Goal: Ask a question: Seek information or help from site administrators or community

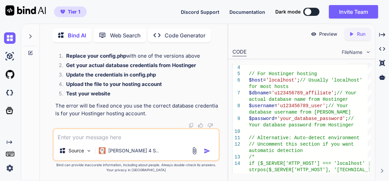
scroll to position [29441, 0]
click at [109, 138] on textarea at bounding box center [136, 135] width 165 height 12
type textarea "a"
type textarea "x"
type textarea "am"
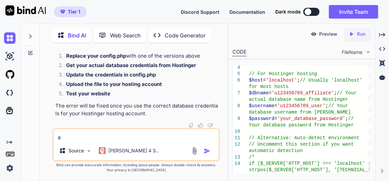
type textarea "x"
type textarea "a"
type textarea "x"
type textarea "an"
type textarea "x"
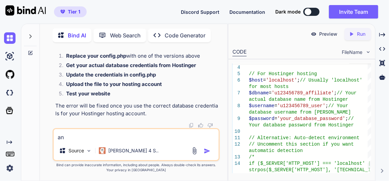
type textarea "any"
type textarea "x"
type textarea "any"
type textarea "x"
type textarea "any o"
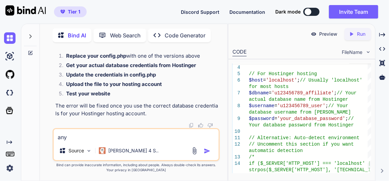
type textarea "x"
type textarea "any ot"
type textarea "x"
type textarea "any oth"
type textarea "x"
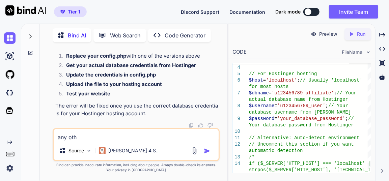
type textarea "any othe"
type textarea "x"
type textarea "any other"
type textarea "x"
type textarea "any other"
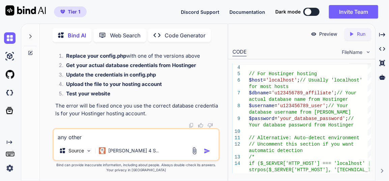
type textarea "x"
type textarea "any other s"
type textarea "x"
type textarea "any other so"
type textarea "x"
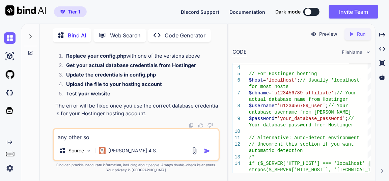
type textarea "any other sol"
type textarea "x"
type textarea "any other solo"
type textarea "x"
type textarea "any other solou"
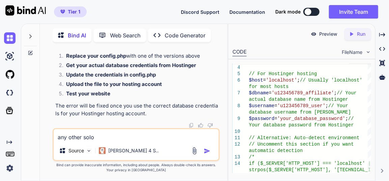
type textarea "x"
type textarea "any other solout"
type textarea "x"
type textarea "any other solouti"
type textarea "x"
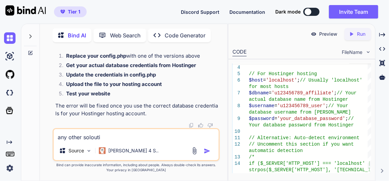
type textarea "any other soloutio"
type textarea "x"
type textarea "any other soloution"
type textarea "x"
type textarea "any other soloution"
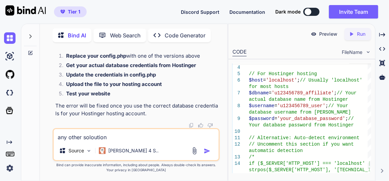
type textarea "x"
type textarea "any other soloution a"
type textarea "x"
type textarea "any other soloution as"
type textarea "x"
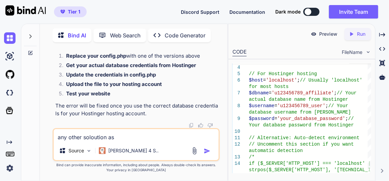
type textarea "any other soloution as"
type textarea "x"
type textarea "any other soloution as p"
type textarea "x"
type textarea "any other soloution as pr"
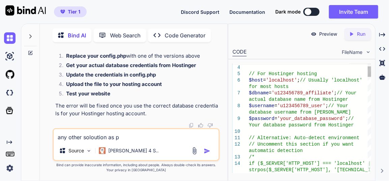
type textarea "x"
type textarea "any other soloution as pro"
type textarea "x"
type textarea "any other soloution as prop"
type textarea "x"
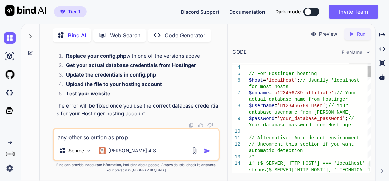
type textarea "any other soloution as prope"
type textarea "x"
type textarea "any other soloution as proper"
type textarea "x"
type textarea "any other soloution as proper"
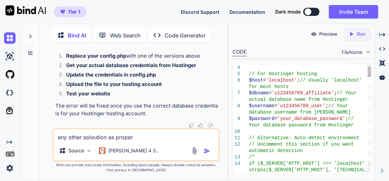
type textarea "x"
type textarea "any other soloution as proper w"
type textarea "x"
type textarea "any other soloution as proper wo"
type textarea "x"
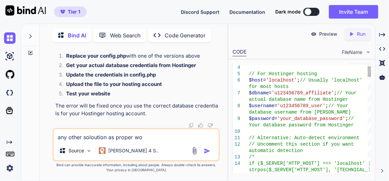
type textarea "any other soloution as proper wor"
type textarea "x"
type textarea "any other soloution as proper work"
type textarea "x"
type textarea "any other soloution as proper work"
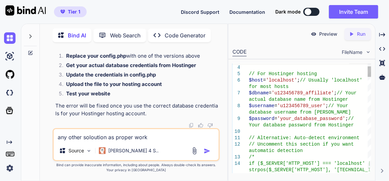
type textarea "x"
type textarea "any other soloution as proper work w"
type textarea "x"
type textarea "any other soloution as proper work wi"
type textarea "x"
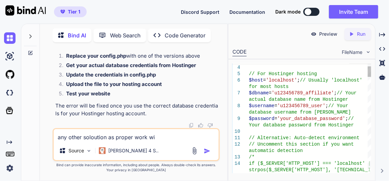
type textarea "any other soloution as proper work wit"
type textarea "x"
type textarea "any other soloution as proper work with"
type textarea "x"
type textarea "any other soloution as proper work witho"
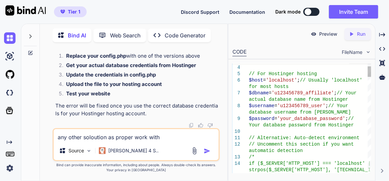
type textarea "x"
type textarea "any other soloution as proper work withou"
type textarea "x"
type textarea "any other soloution as proper work without"
type textarea "x"
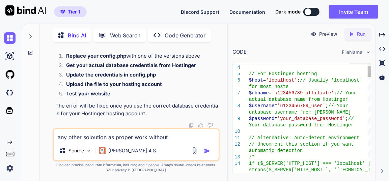
type textarea "any other soloution as proper work without"
type textarea "x"
type textarea "any other soloution as proper work without c"
type textarea "x"
type textarea "any other soloution as proper work without ch"
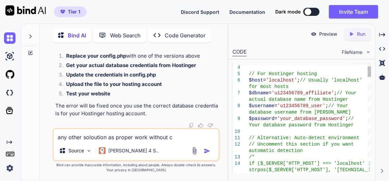
type textarea "x"
type textarea "any other soloution as proper work without cha"
type textarea "x"
type textarea "any other soloution as proper work without chan"
type textarea "x"
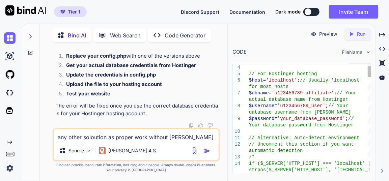
type textarea "any other soloution as proper work without chang"
type textarea "x"
type textarea "any other soloution as proper work without changi"
type textarea "x"
type textarea "any other soloution as proper work without changin"
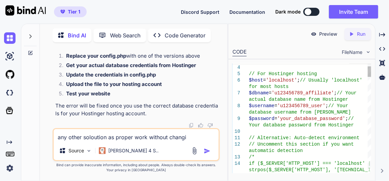
type textarea "x"
type textarea "any other soloution as proper work without changing"
type textarea "x"
type textarea "any other soloution as proper work without changing"
type textarea "x"
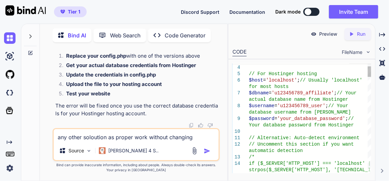
type textarea "any other soloution as proper work without changing f"
type textarea "x"
type textarea "any other soloution as proper work without changing fi"
type textarea "x"
type textarea "any other soloution as proper work without changing fil"
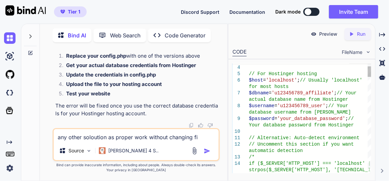
type textarea "x"
type textarea "any other soloution as proper work without changing file"
type textarea "x"
type textarea "any other soloution as proper work without changing file"
type textarea "x"
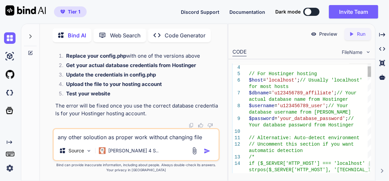
type textarea "any other soloution as proper work without changing file e"
type textarea "x"
type textarea "any other soloution as proper work without changing file ev"
type textarea "x"
type textarea "any other soloution as proper work without changing file eve"
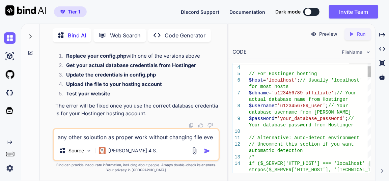
type textarea "x"
type textarea "any other soloution as proper work without changing file ever"
type textarea "x"
type textarea "any other soloution as proper work without changing file every"
type textarea "x"
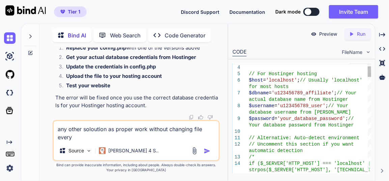
type textarea "any other soloution as proper work without changing file everyt"
type textarea "x"
type textarea "any other soloution as proper work without changing file everyti"
type textarea "x"
type textarea "any other soloution as proper work without changing file everytim"
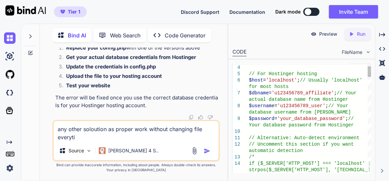
type textarea "x"
type textarea "any other soloution as proper work without changing file everytime"
type textarea "x"
type textarea "any other soloution as proper work without changing file everytime"
type textarea "x"
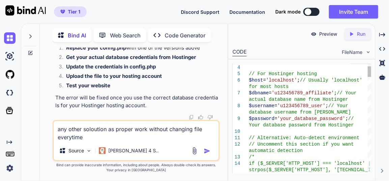
type textarea "any other soloution as proper work without changing file everytime ,"
type textarea "x"
type textarea "any other soloution as proper work without changing file everytime ,"
type textarea "x"
type textarea "any other soloution as proper work without changing file everytime , i"
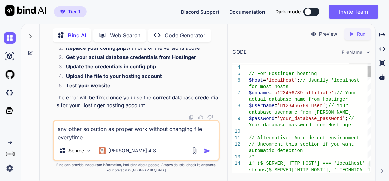
type textarea "x"
type textarea "any other soloution as proper work without changing file everytime , if"
type textarea "x"
type textarea "any other soloution as proper work without changing file everytime , if"
type textarea "x"
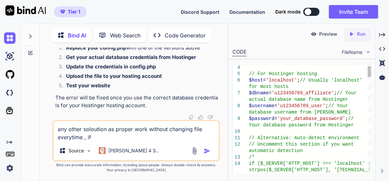
type textarea "any other soloution as proper work without changing file everytime , if p"
type textarea "x"
type textarea "any other soloution as proper work without changing file everytime , if pe"
type textarea "x"
type textarea "any other soloution as proper work without changing file everytime , if per"
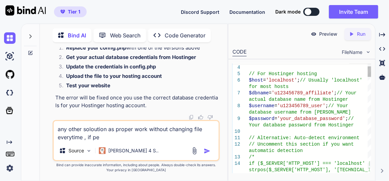
type textarea "x"
type textarea "any other soloution as proper work without changing file everytime , if perm"
type textarea "x"
type textarea "any other soloution as proper work without changing file everytime , if perma"
type textarea "x"
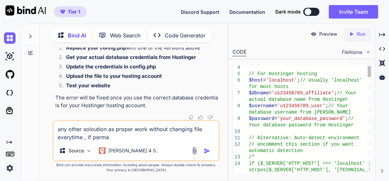
type textarea "any other soloution as proper work without changing file everytime , if perman"
type textarea "x"
type textarea "any other soloution as proper work without changing file everytime , if permane"
type textarea "x"
type textarea "any other soloution as proper work without changing file everytime , if permanen"
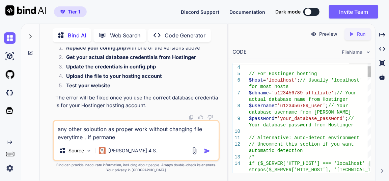
type textarea "x"
type textarea "any other soloution as proper work without changing file everytime , if permane…"
type textarea "x"
type textarea "any other soloution as proper work without changing file everytime , if permane…"
type textarea "x"
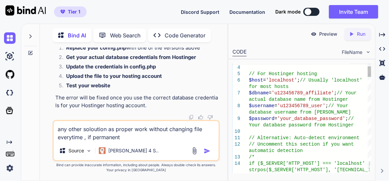
type textarea "any other soloution as proper work without changing file everytime , if permane…"
type textarea "x"
type textarea "any other soloution as proper work without changing file everytime , if permane…"
type textarea "x"
type textarea "any other soloution as proper work without changing file everytime , if permane…"
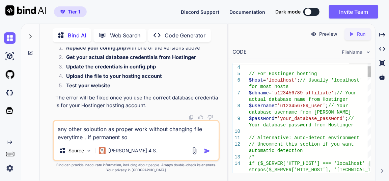
type textarea "x"
type textarea "any other soloution as proper work without changing file everytime , if permane…"
type textarea "x"
type textarea "any other soloution as proper work without changing file everytime , if permane…"
type textarea "x"
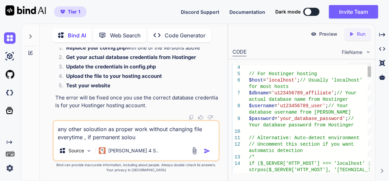
type textarea "any other soloution as proper work without changing file everytime , if permane…"
type textarea "x"
type textarea "any other soloution as proper work without changing file everytime , if permane…"
type textarea "x"
type textarea "any other soloution as proper work without changing file everytime , if permane…"
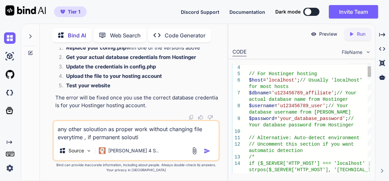
type textarea "x"
type textarea "any other soloution as proper work without changing file everytime , if permane…"
type textarea "x"
type textarea "any other soloution as proper work without changing file everytime , if permane…"
type textarea "x"
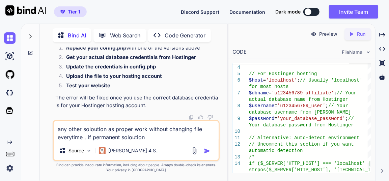
type textarea "any other soloution as proper work without changing file everytime , if permane…"
click at [207, 147] on div "Source Claude 4 S.." at bounding box center [136, 152] width 165 height 16
click at [208, 152] on img "button" at bounding box center [207, 151] width 7 height 7
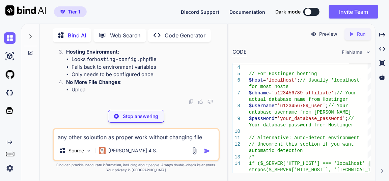
scroll to position [31713, 0]
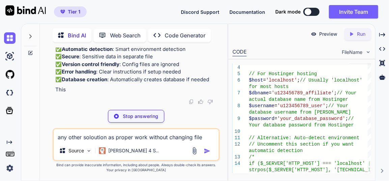
type textarea "x"
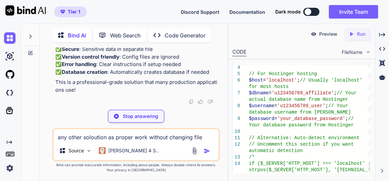
type textarea "} catch(PDOException $e) { die("Database Error: " . $e->getMessage()); } $categ…"
type textarea "x"
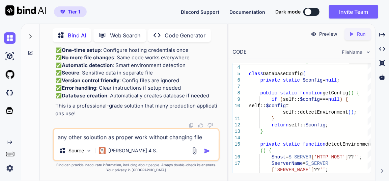
scroll to position [29642, 0]
click at [102, 140] on textarea "any other soloution as proper work without changing file everytime , if permane…" at bounding box center [136, 135] width 165 height 12
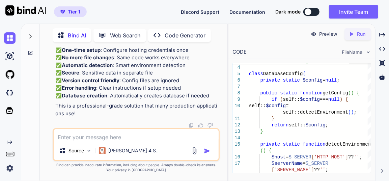
type textarea "o"
type textarea "x"
type textarea "on"
type textarea "x"
type textarea "on"
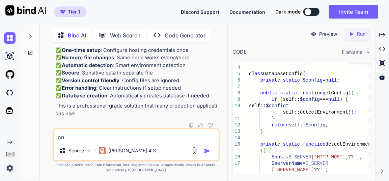
type textarea "x"
type textarea "on h"
type textarea "x"
paste textarea "Database Configuration Needed Could not automatically detect database configura…"
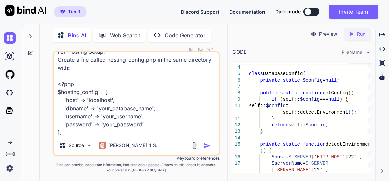
scroll to position [66, 0]
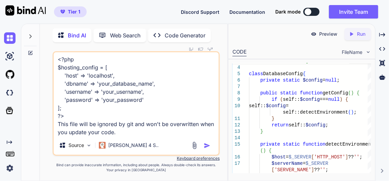
click at [209, 145] on img "button" at bounding box center [207, 145] width 7 height 7
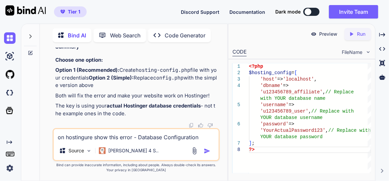
scroll to position [33086, 0]
drag, startPoint x: 55, startPoint y: 103, endPoint x: 178, endPoint y: 102, distance: 122.9
click at [178, 102] on div "You Bind AI I'll create a comprehensive affiliate marketing website with all th…" at bounding box center [137, 88] width 166 height 81
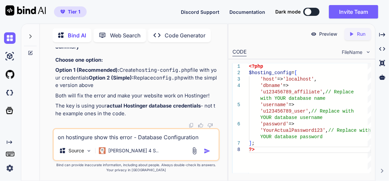
copy h2 "Alternative: Quick Fix - Replace entire config.php"
click at [115, 139] on textarea "on hostingure show this error - Database Configuration Needed Could not automat…" at bounding box center [136, 135] width 165 height 12
paste textarea "Alternative: Quick Fix - Replace entire config.php"
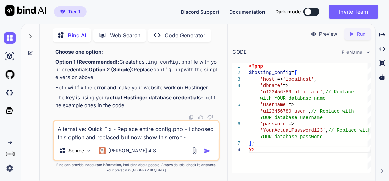
paste textarea "Database Error: SQLSTATE[HY000] [1045] Access denied for user 'u123456789_user'…"
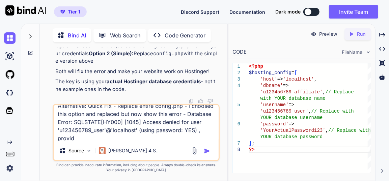
scroll to position [0, 0]
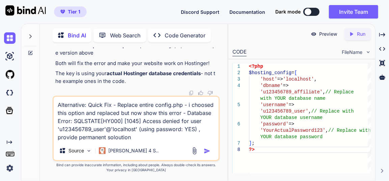
click at [208, 149] on img "button" at bounding box center [207, 151] width 7 height 7
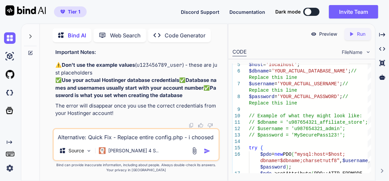
scroll to position [34888, 0]
click at [109, 135] on textarea "Alternative: Quick Fix - Replace entire config.php - i choosed this option and …" at bounding box center [136, 135] width 165 height 12
click at [206, 155] on img "button" at bounding box center [207, 151] width 7 height 7
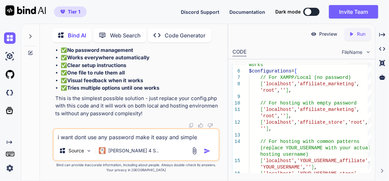
scroll to position [35510, 0]
click at [118, 136] on textarea "i want dont use any password make it easy and simple" at bounding box center [136, 135] width 165 height 12
paste textarea "🔧 Easy Database Setup Needed No database connection found. Here's how to fix it…"
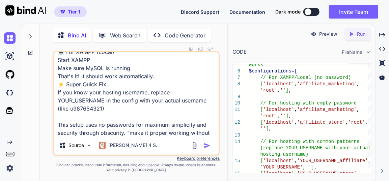
scroll to position [98, 0]
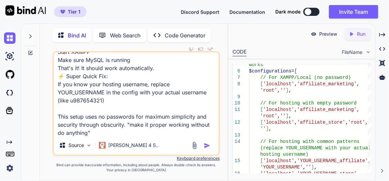
click at [208, 143] on img "button" at bounding box center [207, 145] width 7 height 7
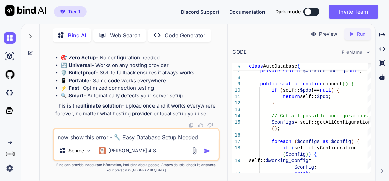
scroll to position [37338, 0]
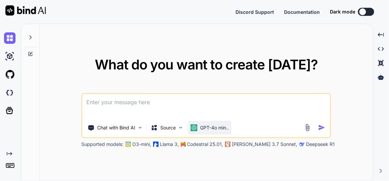
click at [216, 128] on p "GPT-4o min.." at bounding box center [214, 128] width 29 height 7
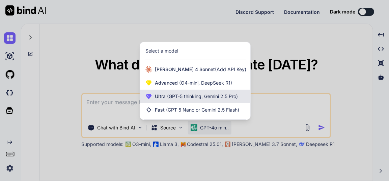
click at [216, 101] on div "Ultra (GPT-5 thinking, Gemini 2.5 Pro)" at bounding box center [195, 97] width 110 height 14
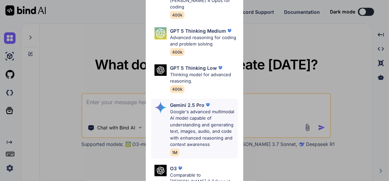
scroll to position [61, 0]
click at [200, 121] on p "Google's advanced multimodal AI model capable of understanding and generating t…" at bounding box center [204, 128] width 68 height 40
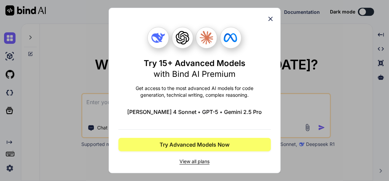
scroll to position [0, 0]
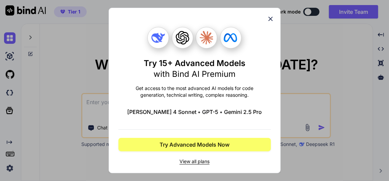
click at [271, 20] on icon at bounding box center [270, 18] width 7 height 7
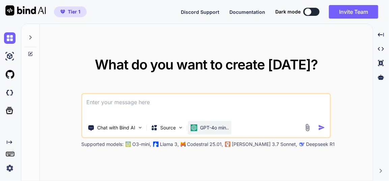
click at [209, 123] on div "GPT-4o min.." at bounding box center [210, 128] width 44 height 14
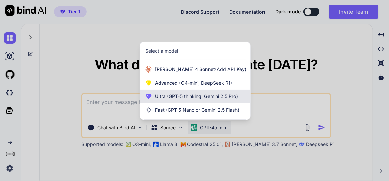
click at [185, 97] on span "(GPT-5 thinking, Gemini 2.5 Pro)" at bounding box center [202, 97] width 72 height 6
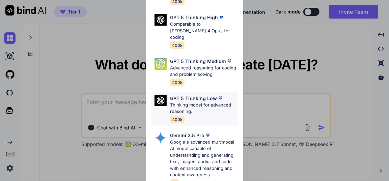
scroll to position [92, 0]
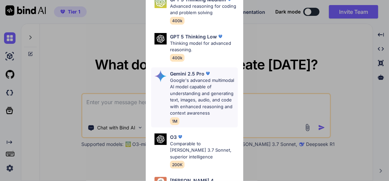
click at [195, 85] on p "Google's advanced multimodal AI model capable of understanding and generating t…" at bounding box center [204, 97] width 68 height 40
type textarea "x"
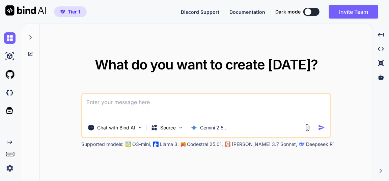
click at [155, 101] on textarea at bounding box center [206, 106] width 248 height 25
type textarea "t"
type textarea "x"
type textarea "th"
type textarea "x"
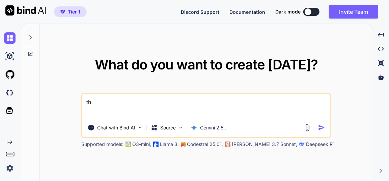
type textarea "thi"
type textarea "x"
type textarea "this"
type textarea "x"
type textarea "this"
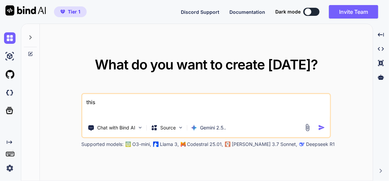
type textarea "x"
type textarea "this i"
type textarea "x"
type textarea "this is"
type textarea "x"
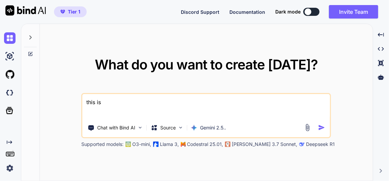
type textarea "this is"
type textarea "x"
type textarea "this is m"
type textarea "x"
type textarea "this is my"
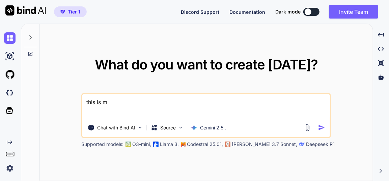
type textarea "x"
type textarea "this is my"
type textarea "x"
type textarea "this is my t"
type textarea "x"
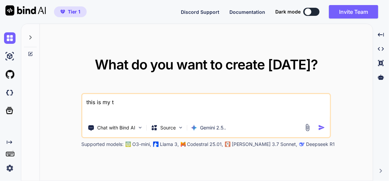
type textarea "this is my to"
type textarea "x"
type textarea "this is my too"
type textarea "x"
type textarea "this is my tool"
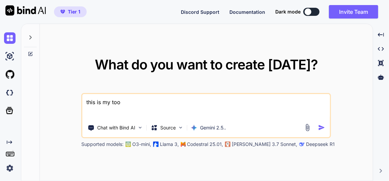
type textarea "x"
type textarea "this is my tool"
type textarea "x"
type textarea "this is my tool -"
type textarea "x"
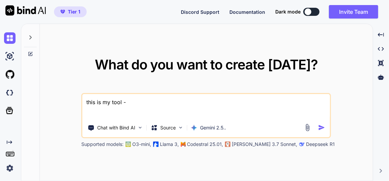
type textarea "this is my tool -"
type textarea "x"
paste textarea ".htaccess"
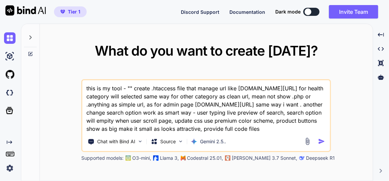
click at [129, 87] on textarea "this is my tool - "" create .htaccess file that manage url like [DOMAIN_NAME][U…" at bounding box center [206, 106] width 248 height 53
paste textarea "lore ip dol sita - conse.adi "<?eli seddoei_temp 'incidi.utl'; $etdo = $mag->al…"
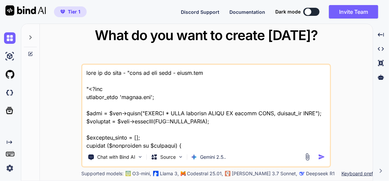
scroll to position [13092, 0]
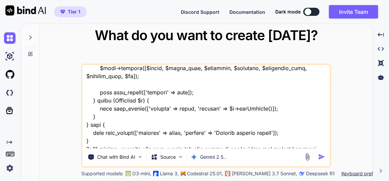
type textarea "lore ip do sita - "cons ad eli sedd - eiusm.tem "<?inc utlabor_etdo 'magnaa.eni…"
click at [322, 157] on img "button" at bounding box center [321, 157] width 7 height 7
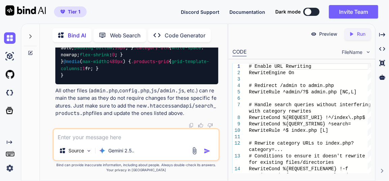
scroll to position [9263, 0]
click at [382, 35] on icon at bounding box center [383, 35] width 6 height 4
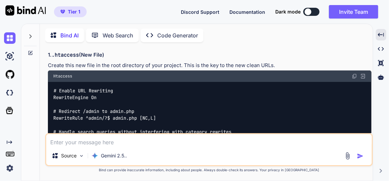
scroll to position [2351, 0]
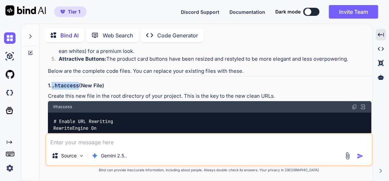
drag, startPoint x: 53, startPoint y: 62, endPoint x: 80, endPoint y: 60, distance: 26.8
click at [80, 82] on h3 "1. .htaccess (New File)" at bounding box center [210, 86] width 324 height 8
copy code ".htaccess"
click at [298, 82] on h3 "1. .htaccess (New File)" at bounding box center [210, 86] width 324 height 8
click at [355, 104] on img at bounding box center [354, 106] width 5 height 5
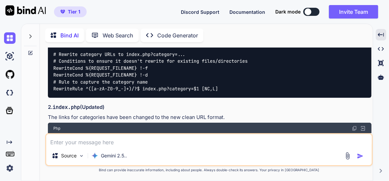
scroll to position [2504, 0]
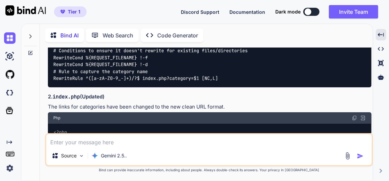
click at [355, 115] on img at bounding box center [354, 117] width 5 height 5
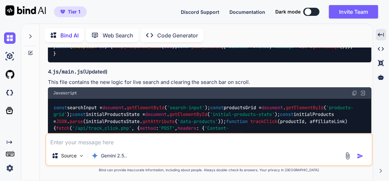
scroll to position [3330, 0]
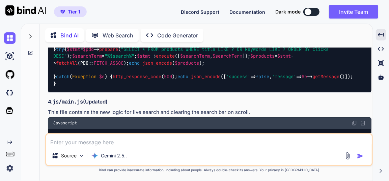
drag, startPoint x: 68, startPoint y: 53, endPoint x: 123, endPoint y: 89, distance: 65.4
copy code "search_products.php"
click at [279, 92] on div "Of course! I've implemented all the requested changes to enhance your affiliate…" at bounding box center [210, 83] width 324 height 2198
click at [353, 17] on img at bounding box center [354, 13] width 5 height 5
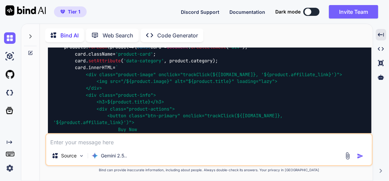
scroll to position [3545, 0]
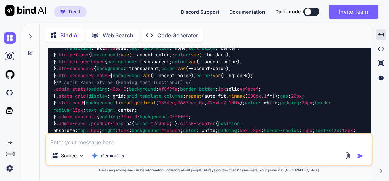
scroll to position [4190, 0]
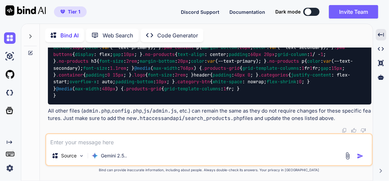
scroll to position [6372, 0]
click at [133, 140] on textarea at bounding box center [209, 140] width 326 height 12
type textarea "how to open admin page"
click at [364, 156] on img "button" at bounding box center [360, 156] width 7 height 7
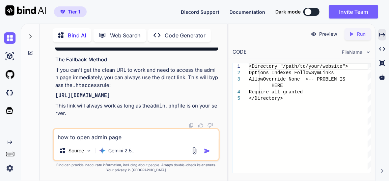
scroll to position [9883, 0]
drag, startPoint x: 154, startPoint y: 96, endPoint x: 126, endPoint y: 98, distance: 28.4
click at [126, 98] on p "[URL][DOMAIN_NAME]" at bounding box center [136, 96] width 163 height 8
copy code "admin.php"
click at [121, 139] on textarea "how to open admin page" at bounding box center [136, 135] width 165 height 12
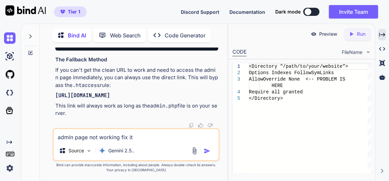
type textarea "admin page not working fix it"
click at [209, 151] on img "button" at bounding box center [207, 151] width 7 height 7
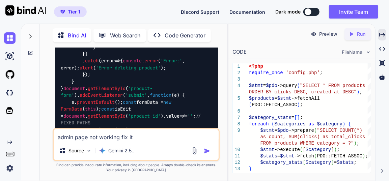
scroll to position [10108, 0]
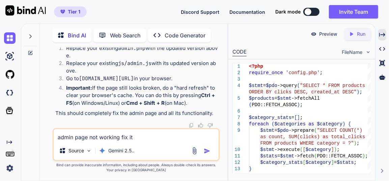
scroll to position [11397, 0]
click at [114, 136] on textarea "admin page not working fix it" at bounding box center [136, 135] width 165 height 12
click at [100, 134] on textarea "admin page not working fix it" at bounding box center [136, 135] width 165 height 12
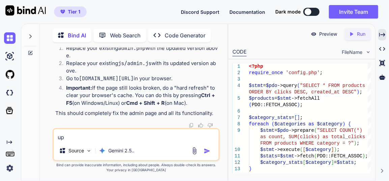
type textarea "u"
click at [87, 137] on textarea "i want light color scheme" at bounding box center [136, 135] width 165 height 12
click at [172, 139] on textarea "i want light mode gradient color scheme" at bounding box center [136, 135] width 165 height 12
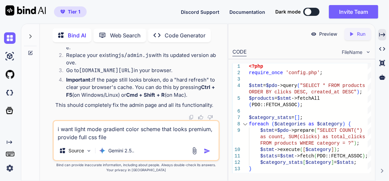
type textarea "i want light mode gradient color scheme that looks premium, provide full css fi…"
click at [210, 152] on img "button" at bounding box center [207, 151] width 7 height 7
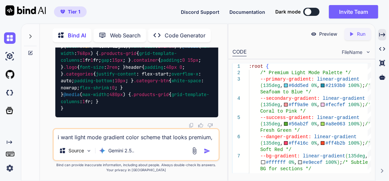
scroll to position [12850, 0]
click at [107, 138] on textarea "i want light mode gradient color scheme that looks premium, provide full css fi…" at bounding box center [136, 135] width 165 height 12
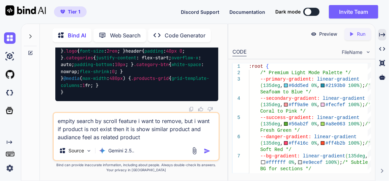
click at [146, 129] on textarea "empity search by scroll feature i want to remove, but i want if product is not …" at bounding box center [136, 127] width 165 height 28
type textarea "empity search by scroll feature i want to remove, but i want if product is not …"
click at [208, 152] on img "button" at bounding box center [207, 151] width 7 height 7
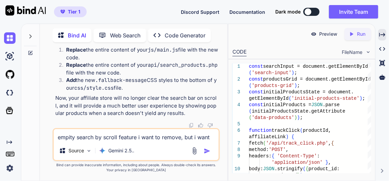
scroll to position [15685, 0]
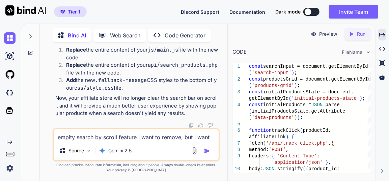
click at [104, 137] on textarea "empity search by scroll feature i want to remove, but i want if product is not …" at bounding box center [136, 135] width 165 height 12
type textarea "which file not full code provide me again as full code"
click at [204, 154] on div at bounding box center [202, 151] width 23 height 8
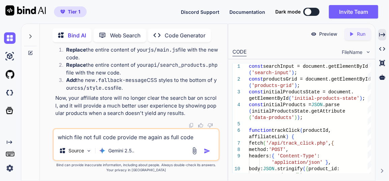
click at [208, 150] on img "button" at bounding box center [207, 151] width 7 height 7
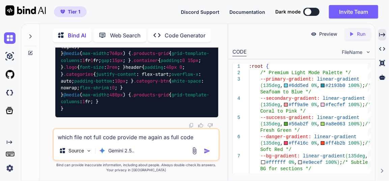
scroll to position [17307, 0]
click at [116, 136] on textarea "which file not full code provide me again as full code" at bounding box center [136, 135] width 165 height 12
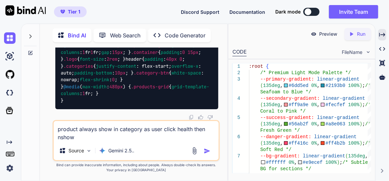
click at [60, 139] on textarea "product always show in category as user click health then nshow" at bounding box center [136, 131] width 165 height 20
click at [77, 136] on textarea "product always show in category as user click health then show" at bounding box center [136, 131] width 165 height 20
type textarea "product always show in category as user click health then show health related s…"
click at [208, 150] on img "button" at bounding box center [207, 151] width 7 height 7
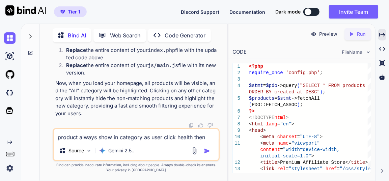
scroll to position [20322, 0]
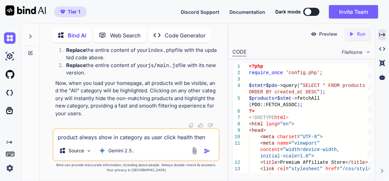
click at [118, 138] on textarea "product always show in category as user click health then show health related s…" at bounding box center [136, 135] width 165 height 12
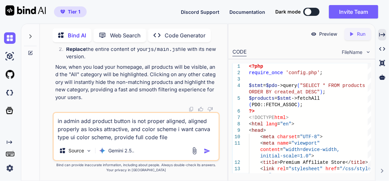
type textarea "in admin add product button is not proper aligned, aligned properly as looks at…"
click at [207, 150] on img "button" at bounding box center [207, 151] width 7 height 7
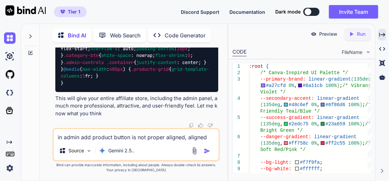
scroll to position [22553, 0]
click at [115, 137] on textarea "in admin add product button is not proper aligned, aligned properly as looks at…" at bounding box center [136, 135] width 165 height 12
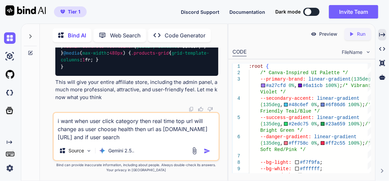
drag, startPoint x: 108, startPoint y: 139, endPoint x: 58, endPoint y: 139, distance: 50.3
click at [58, 139] on textarea "i want when user click category then real time top url will change as user choo…" at bounding box center [136, 127] width 165 height 28
click at [166, 136] on textarea "i want when user click category then real time top url will change as user choo…" at bounding box center [136, 127] width 165 height 28
paste textarea "[DOMAIN_NAME][URL]"
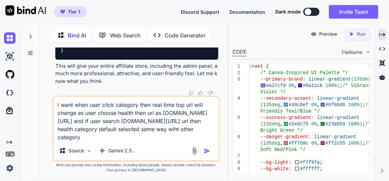
click at [200, 130] on textarea "i want when user click category then real time top url will change as user choo…" at bounding box center [136, 119] width 165 height 45
click at [107, 140] on textarea "i want when user click category then real time top url will change as user choo…" at bounding box center [136, 119] width 165 height 45
type textarea "i want when user click category then real time top url will change as user choo…"
click at [207, 150] on img "button" at bounding box center [207, 151] width 7 height 7
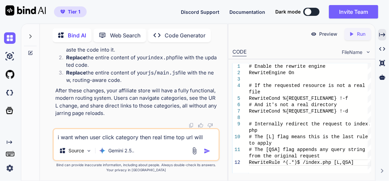
scroll to position [25604, 0]
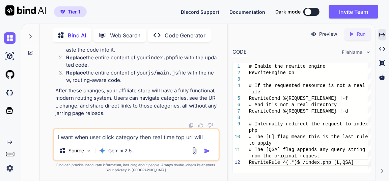
click at [107, 137] on textarea "i want when user click category then real time top url will change as user choo…" at bounding box center [136, 135] width 165 height 12
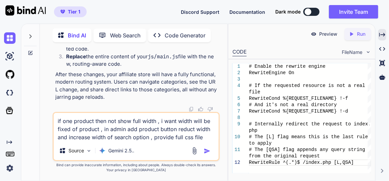
type textarea "if one product then not show full width , i want width will be fixed of product…"
click at [210, 151] on img "button" at bounding box center [207, 151] width 7 height 7
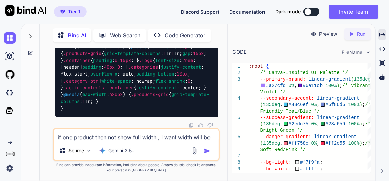
scroll to position [28013, 0]
click at [105, 136] on textarea "if one product then not show full width , i want width will be fixed of product…" at bounding box center [136, 135] width 165 height 12
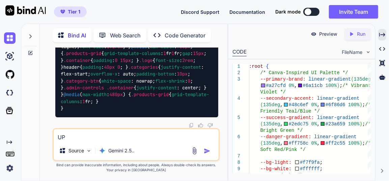
type textarea "U"
type textarea "n"
drag, startPoint x: 93, startPoint y: 134, endPoint x: 70, endPoint y: 137, distance: 22.5
click at [90, 136] on textarea "i want" at bounding box center [136, 135] width 165 height 12
drag, startPoint x: 70, startPoint y: 137, endPoint x: 49, endPoint y: 137, distance: 20.9
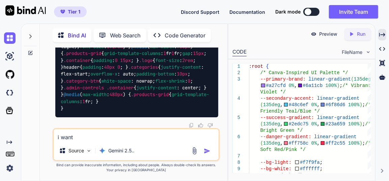
click at [49, 137] on div "You Bind AI Of course! I've implemented all the requested changes to enhance yo…" at bounding box center [136, 114] width 182 height 133
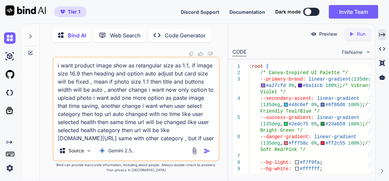
scroll to position [8, 0]
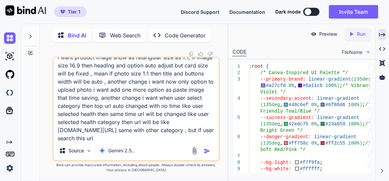
click at [105, 131] on textarea "i want product image show as retangular size as 1.1, if image size 16.9 then he…" at bounding box center [136, 100] width 165 height 84
drag, startPoint x: 108, startPoint y: 131, endPoint x: 72, endPoint y: 138, distance: 37.2
click at [53, 131] on div "i want product image show as retangular size as 1.1, if image size 16.9 then he…" at bounding box center [136, 109] width 167 height 105
click at [111, 140] on textarea "i want product image show as retangular size as 1.1, if image size 16.9 then he…" at bounding box center [136, 100] width 165 height 84
paste textarea "[DOMAIN_NAME][URL]"
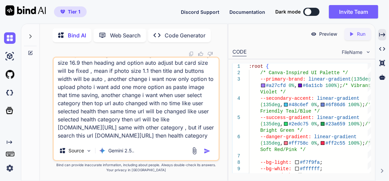
scroll to position [17, 0]
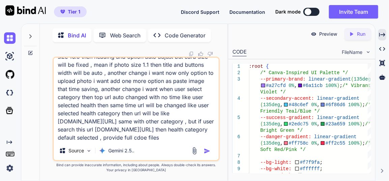
type textarea "i want product image show as retangular size as 1.1, if image size 16.9 then he…"
click at [208, 149] on img "button" at bounding box center [207, 151] width 7 height 7
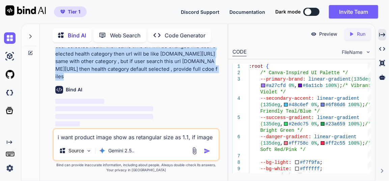
scroll to position [30717, 0]
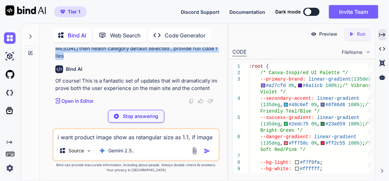
drag, startPoint x: 204, startPoint y: 110, endPoint x: 51, endPoint y: 71, distance: 158.2
click at [51, 71] on div "You Bind AI Of course! I've implemented all the requested changes to enhance yo…" at bounding box center [136, 114] width 182 height 133
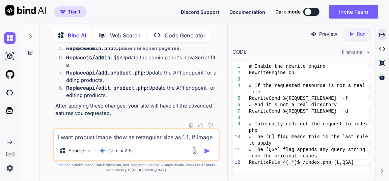
scroll to position [30994, 0]
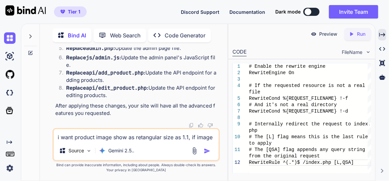
scroll to position [36826, 0]
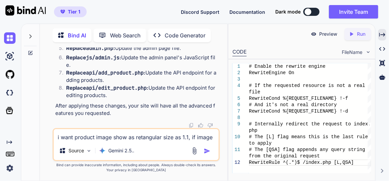
drag, startPoint x: 74, startPoint y: 55, endPoint x: 122, endPoint y: 54, distance: 48.0
copy code "edit_product.php"
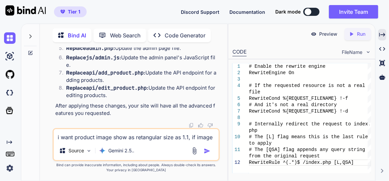
scroll to position [39331, 0]
click at [111, 139] on textarea "i want product image show as retangular size as 1.1, if image size 16.9 then he…" at bounding box center [136, 135] width 165 height 12
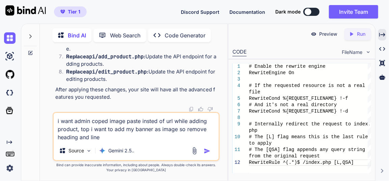
click at [79, 130] on textarea "i want admin coped image paste insted of url while adding product, top i want t…" at bounding box center [136, 127] width 165 height 28
click at [186, 139] on textarea "i want admin coped image paste insted of url while adding product, another chan…" at bounding box center [136, 127] width 165 height 28
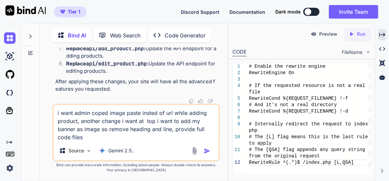
type textarea "i want admin coped image paste insted of url while adding product, another chan…"
click at [208, 151] on img "button" at bounding box center [207, 151] width 7 height 7
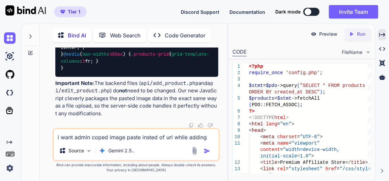
scroll to position [39597, 0]
